Goal: Task Accomplishment & Management: Complete application form

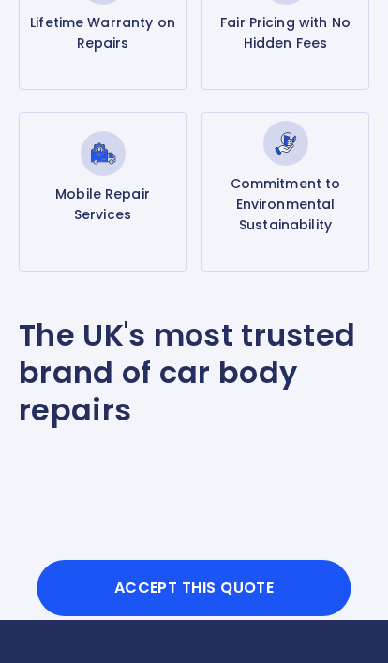
scroll to position [751, 0]
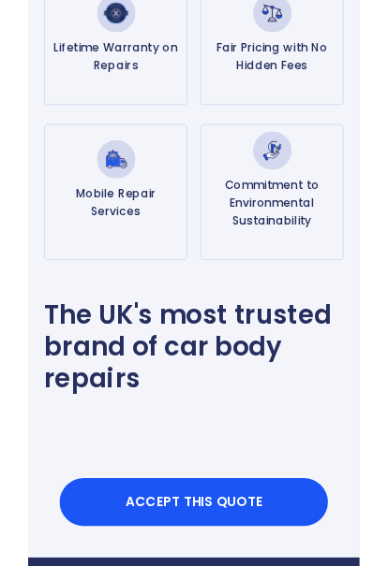
scroll to position [760, 0]
